Goal: Use online tool/utility: Use online tool/utility

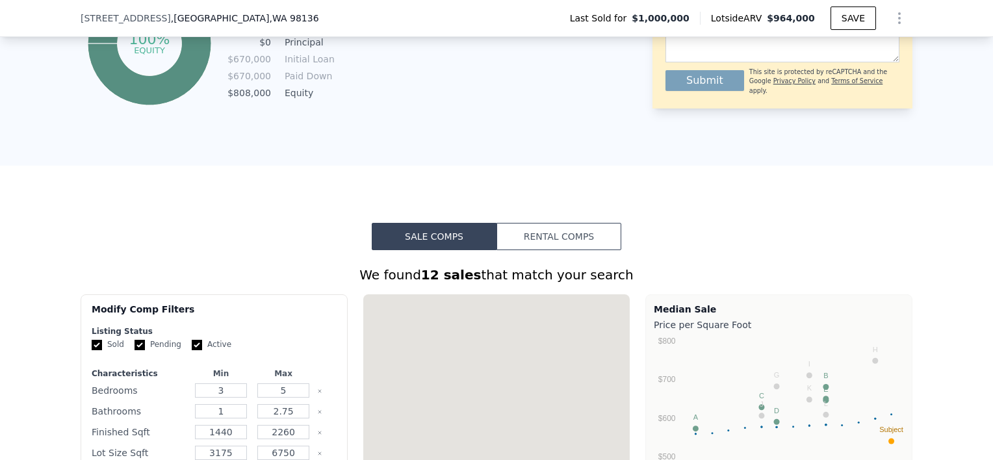
scroll to position [905, 0]
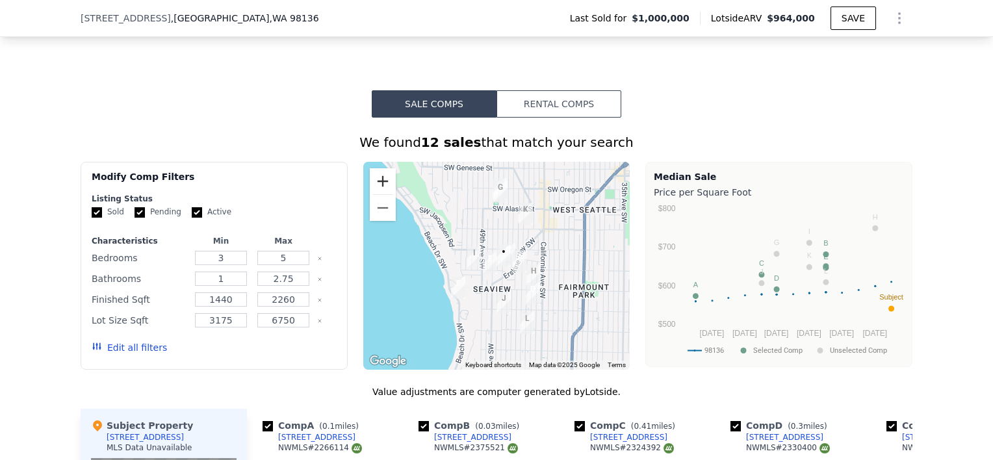
click at [381, 194] on button "Zoom in" at bounding box center [383, 181] width 26 height 26
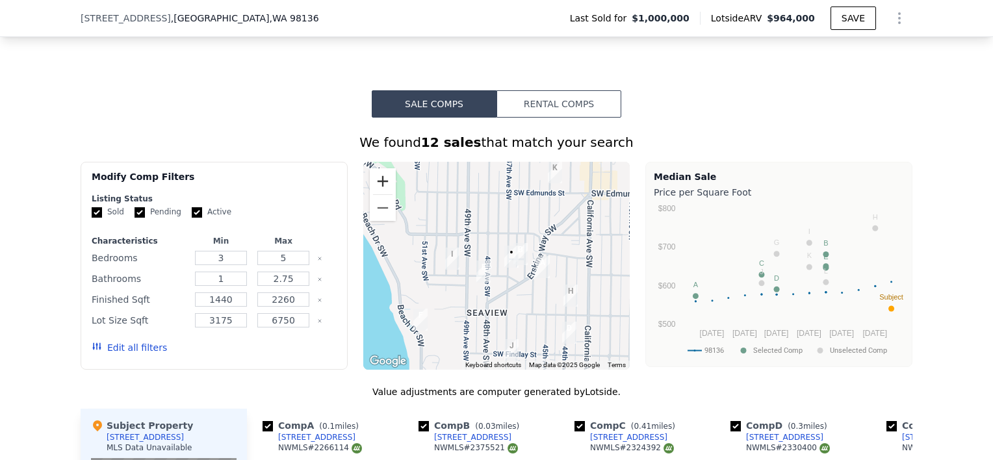
click at [381, 194] on button "Zoom in" at bounding box center [383, 181] width 26 height 26
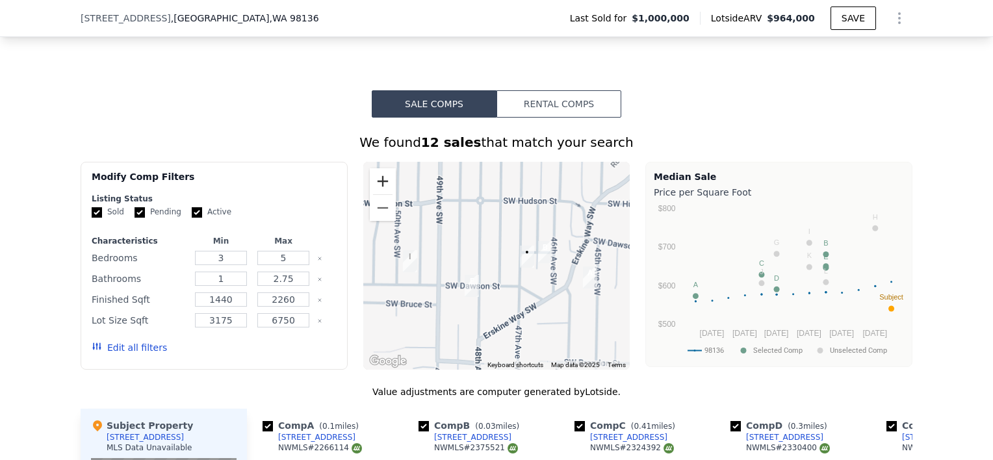
click at [381, 194] on button "Zoom in" at bounding box center [383, 181] width 26 height 26
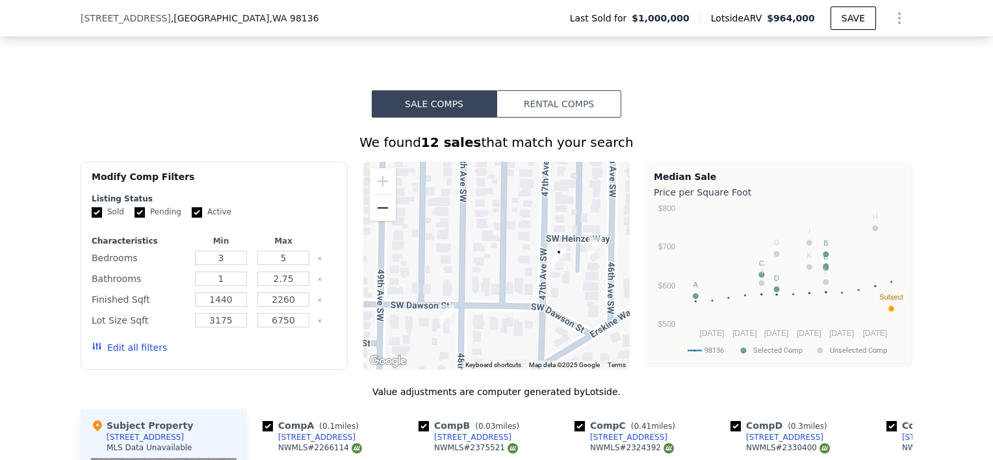
click at [381, 221] on button "Zoom out" at bounding box center [383, 208] width 26 height 26
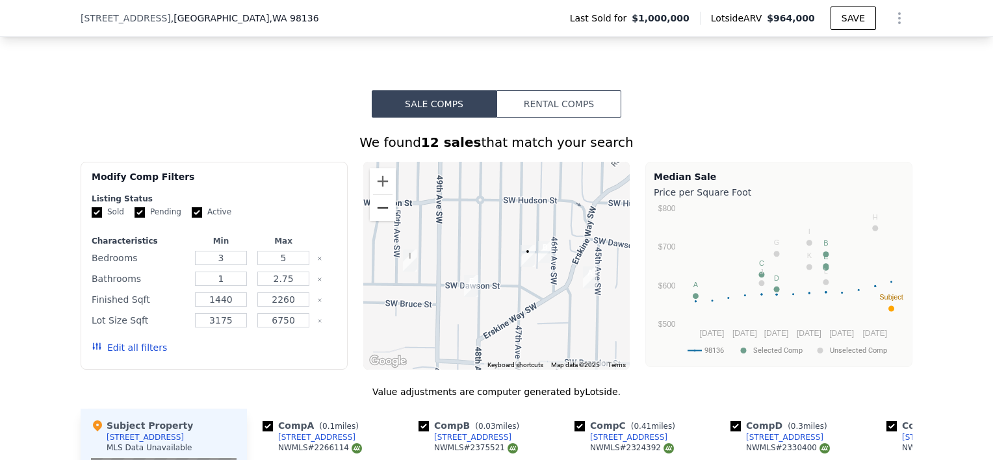
click at [381, 221] on button "Zoom out" at bounding box center [383, 208] width 26 height 26
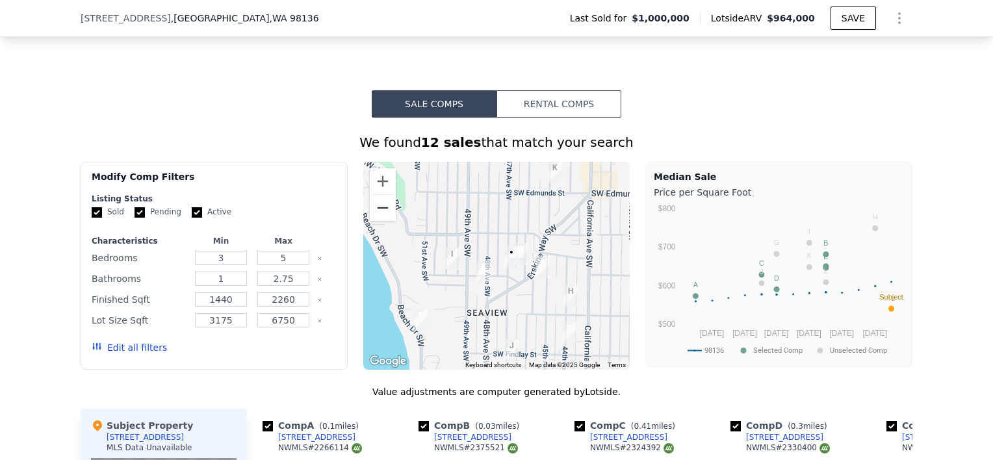
click at [381, 221] on button "Zoom out" at bounding box center [383, 208] width 26 height 26
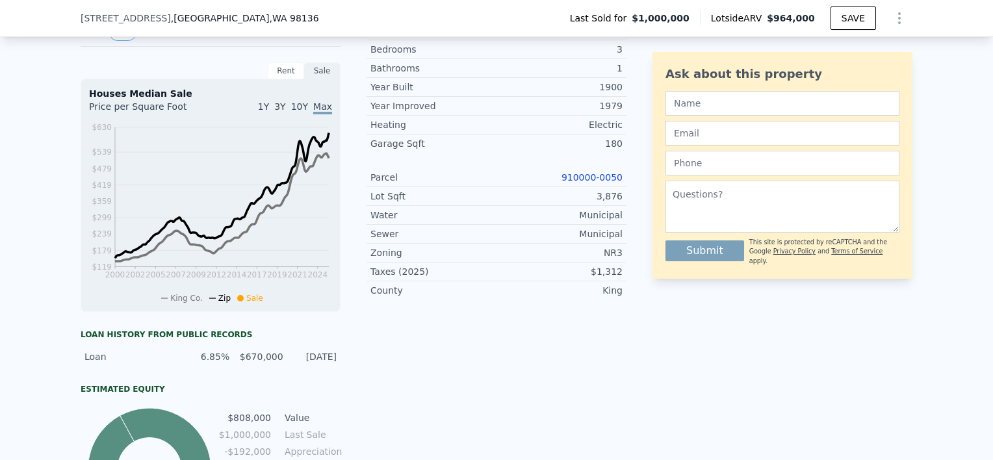
scroll to position [258, 0]
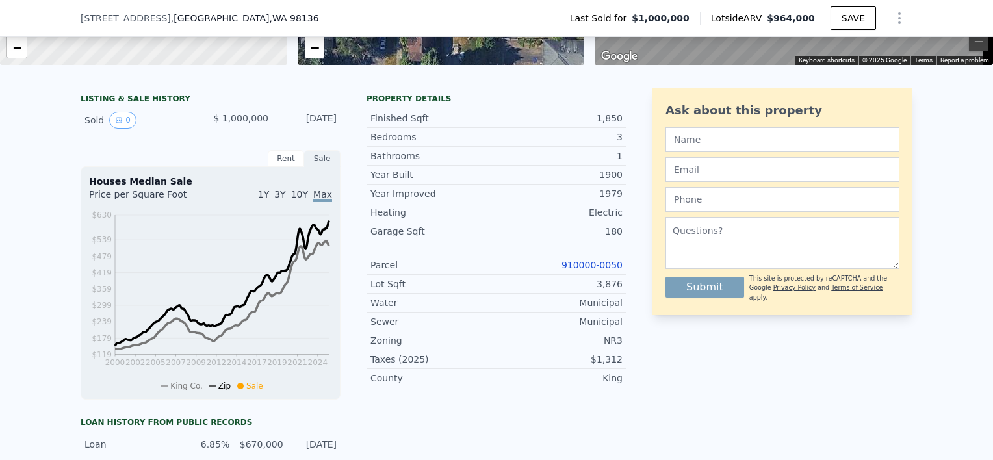
click at [602, 270] on link "910000-0050" at bounding box center [591, 265] width 61 height 10
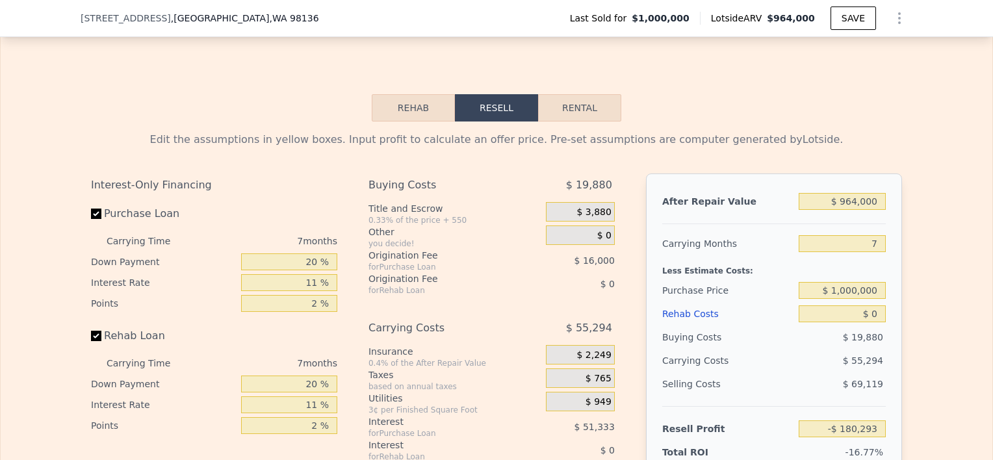
scroll to position [1818, 0]
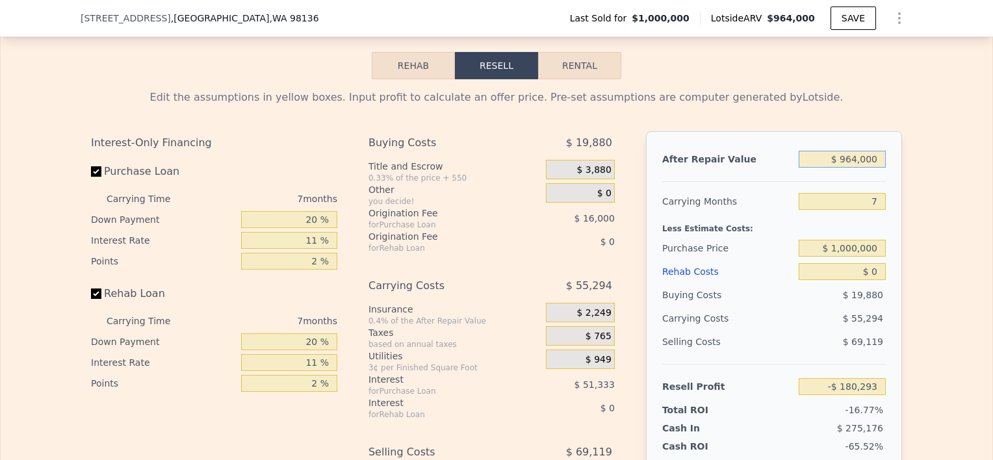
drag, startPoint x: 841, startPoint y: 177, endPoint x: 855, endPoint y: 177, distance: 13.6
click at [855, 168] on input "$ 964,000" at bounding box center [842, 159] width 87 height 17
type input "$ 15,000"
type input "-$ 1,059,577"
type input "$ 150,000"
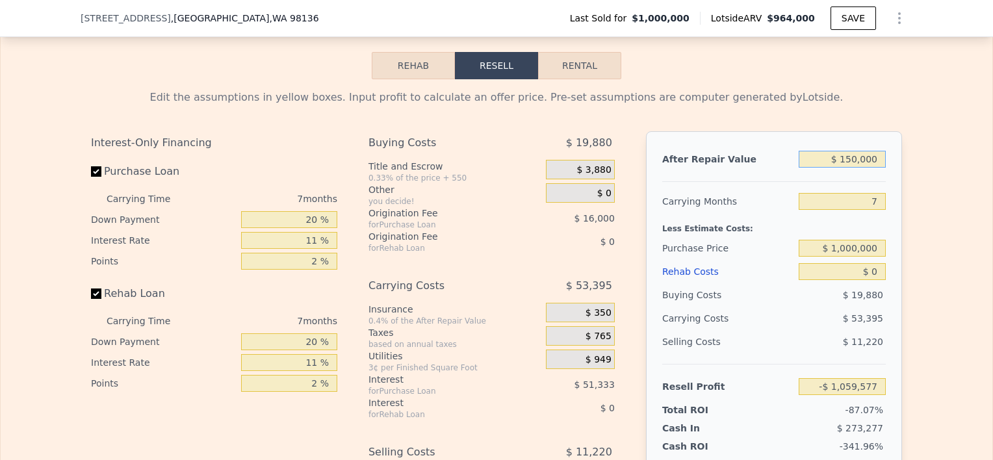
type input "-$ 934,495"
type input "$ 1,500,000"
type input "$ 316,330"
type input "$ 1,500,000"
drag, startPoint x: 868, startPoint y: 219, endPoint x: 883, endPoint y: 216, distance: 15.9
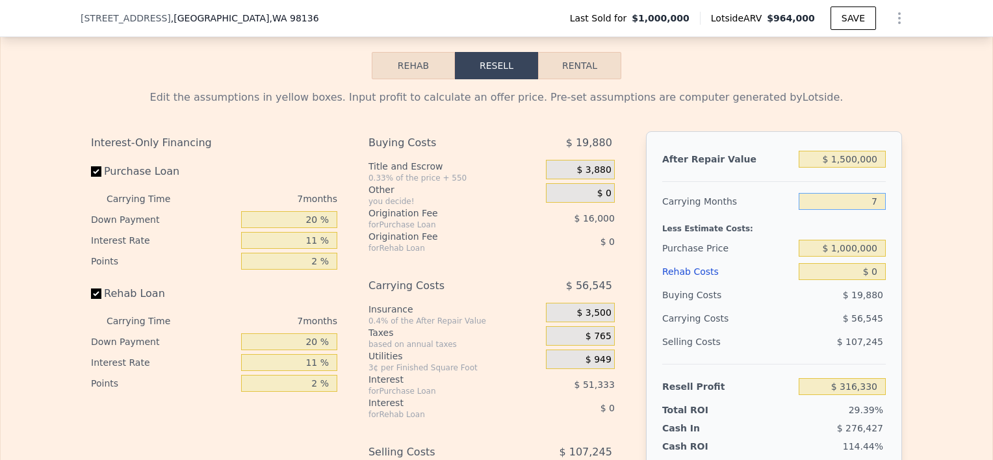
click at [877, 210] on input "7" at bounding box center [842, 201] width 87 height 17
type input "12"
type input "$ 275,941"
type input "12"
drag, startPoint x: 835, startPoint y: 265, endPoint x: 855, endPoint y: 265, distance: 19.5
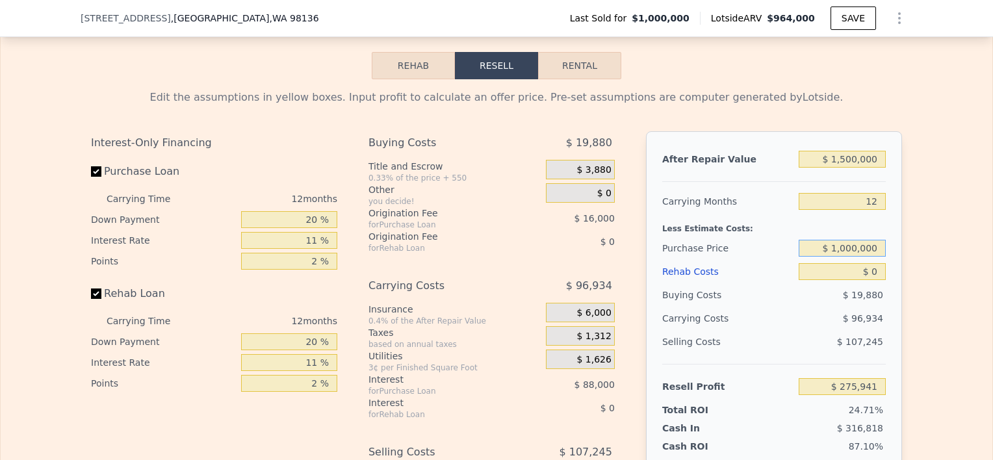
click at [855, 257] on input "$ 1,000,000" at bounding box center [842, 248] width 87 height 17
type input "$ 685,000"
click at [866, 280] on input "$ 0" at bounding box center [842, 271] width 87 height 17
type input "$ 624,750"
type input "$ 60"
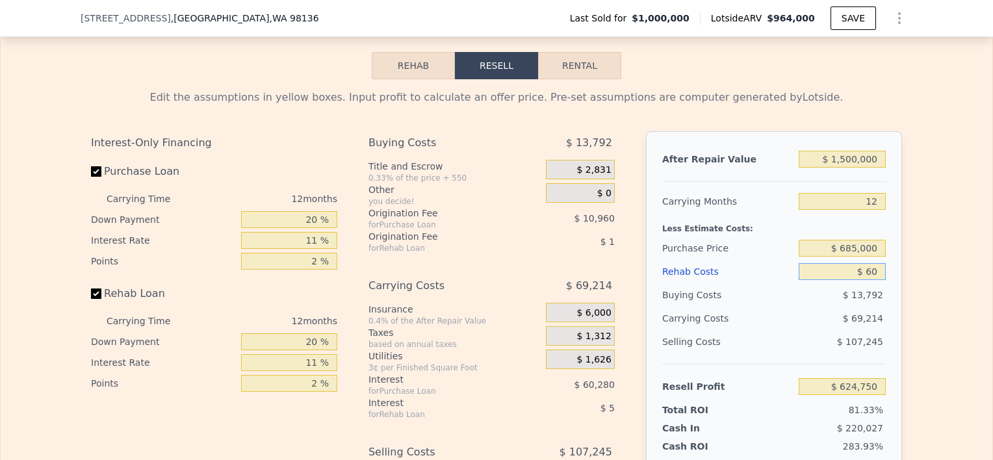
type input "$ 624,689"
type input "$ 600"
type input "$ 624,092"
type input "$ 6,000"
type input "$ 618,126"
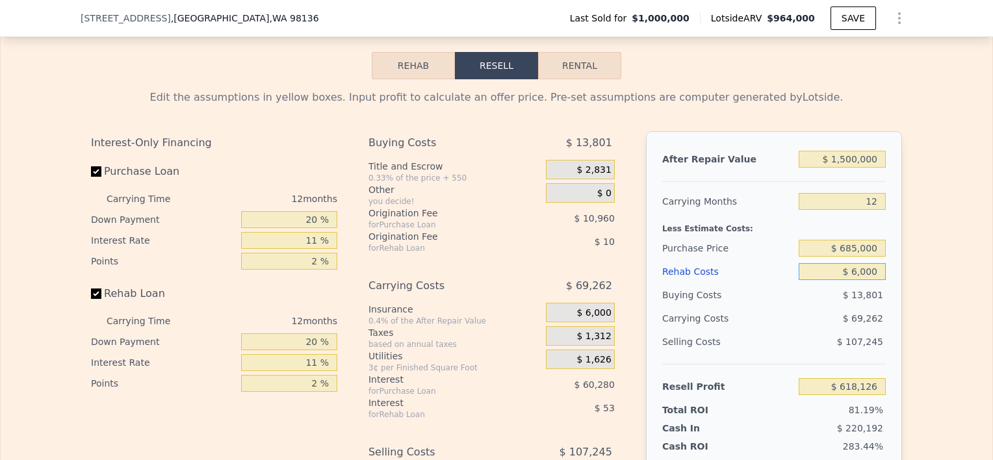
type input "$ 60,000"
type input "$ 558,510"
type input "$ 600,000"
type input "-$ 37,650"
type input "$ 600,000"
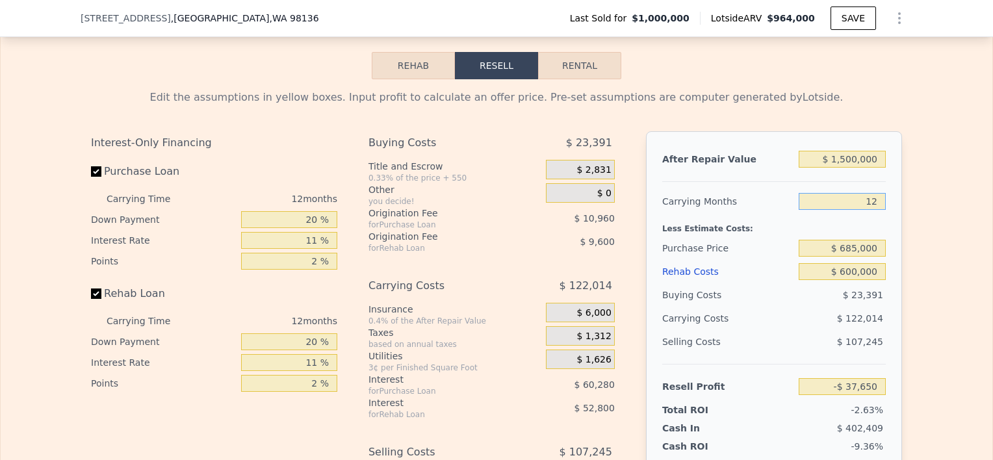
click at [867, 210] on input "12" at bounding box center [842, 201] width 87 height 17
click at [845, 168] on input "$ 1,500,000" at bounding box center [842, 159] width 87 height 17
type input "$ 1,600,000"
type input "$ 54,837"
click at [841, 168] on input "$ 1,600,000" at bounding box center [842, 159] width 87 height 17
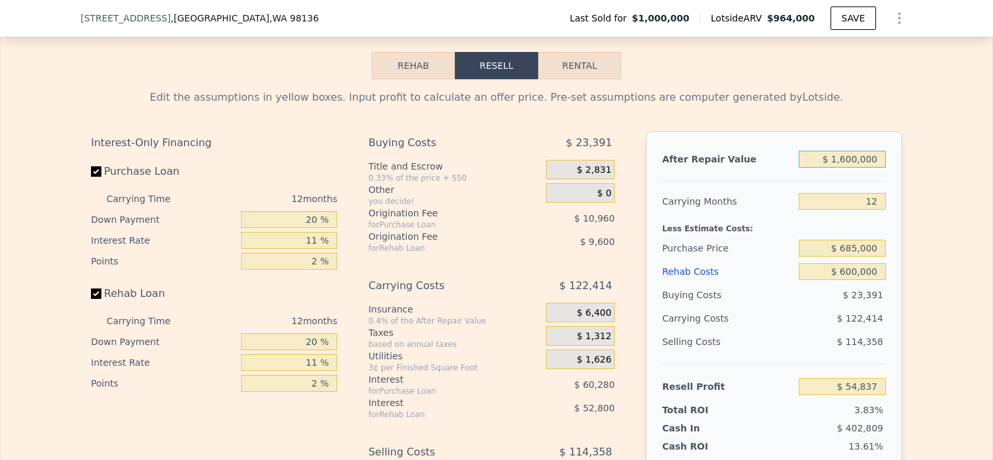
type input "$ 1,700,000"
type input "$ 147,324"
click at [863, 210] on input "12" at bounding box center [842, 201] width 87 height 17
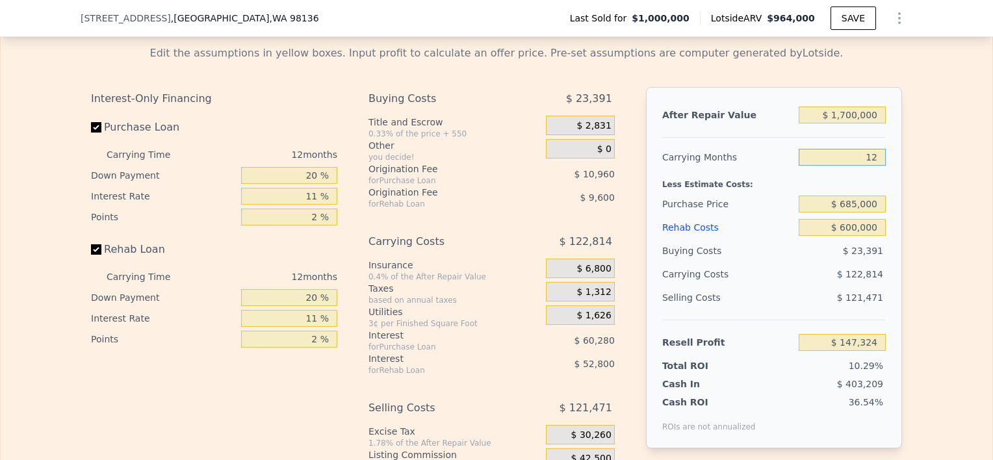
scroll to position [1883, 0]
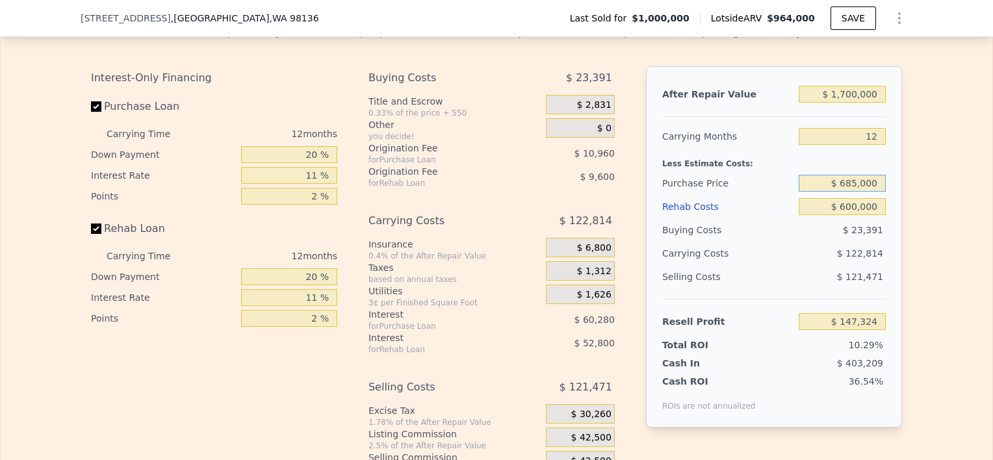
type input "$ 964,000"
type input "7"
type input "$ 0"
click at [842, 192] on input "$ 685,000" at bounding box center [842, 183] width 87 height 17
type input "-$ 180,293"
